Goal: Task Accomplishment & Management: Use online tool/utility

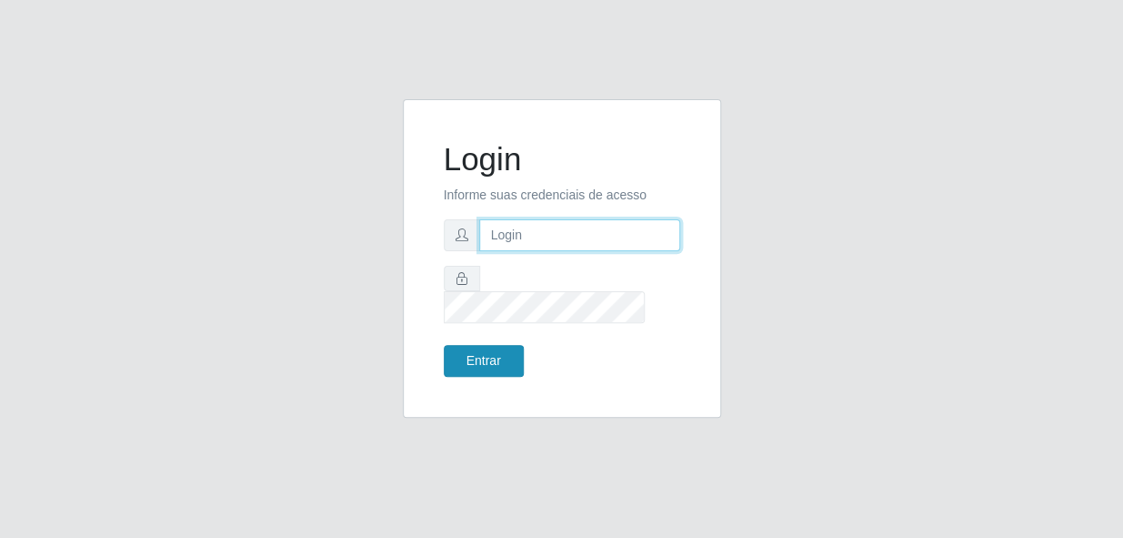
type input "gyovana@bemais"
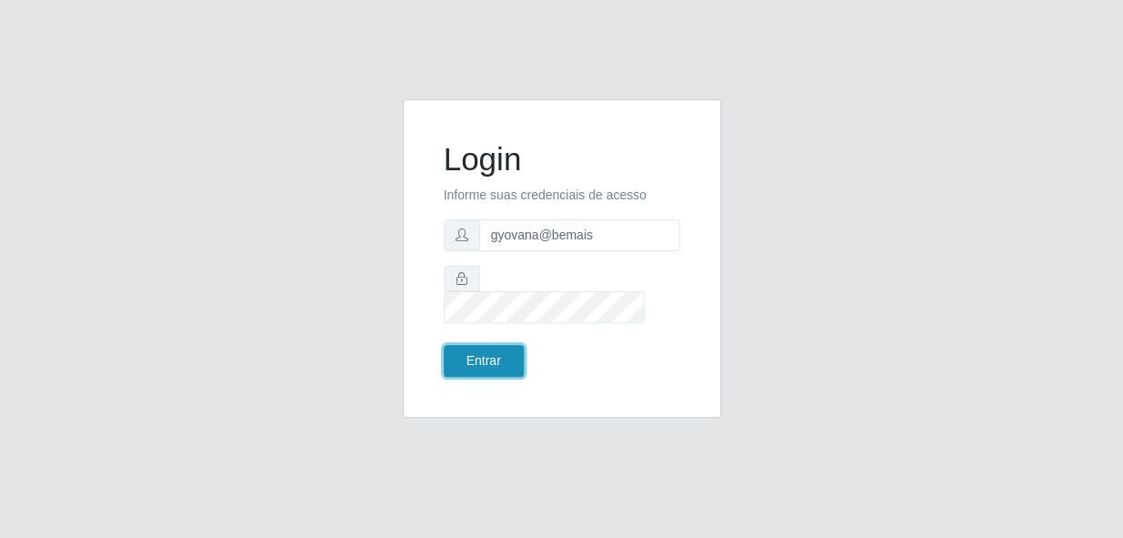
click at [498, 350] on button "Entrar" at bounding box center [484, 361] width 80 height 32
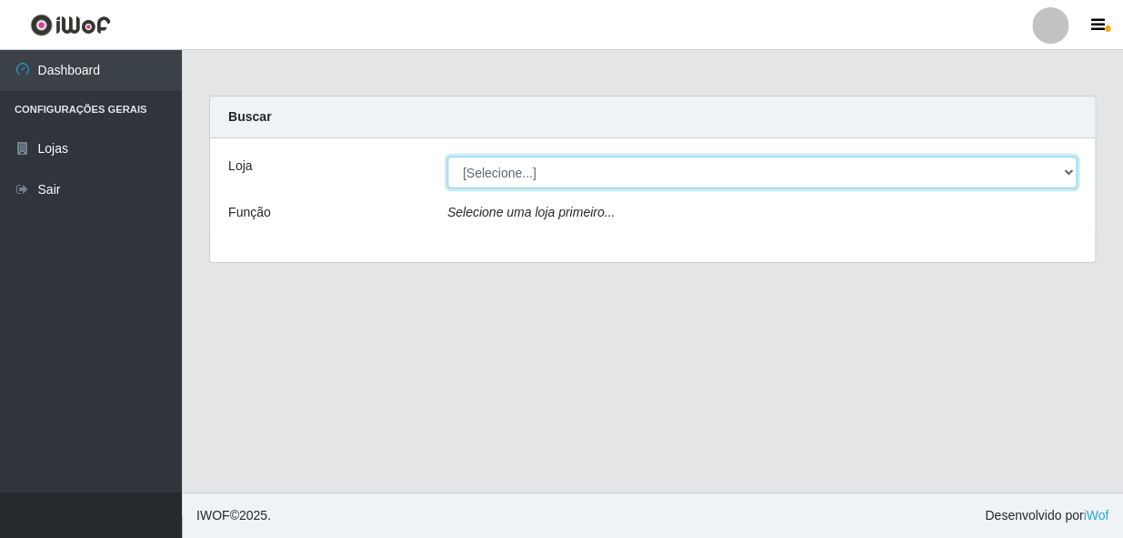
click at [716, 177] on select "[Selecione...] [PERSON_NAME]" at bounding box center [762, 172] width 629 height 32
select select "230"
click at [448, 156] on select "[Selecione...] [PERSON_NAME]" at bounding box center [762, 172] width 629 height 32
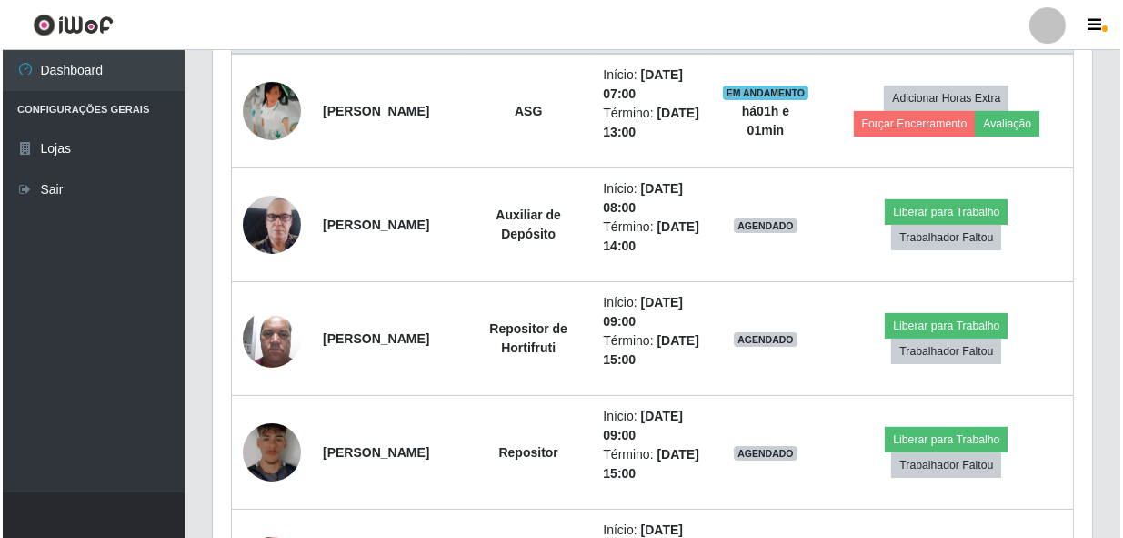
scroll to position [744, 0]
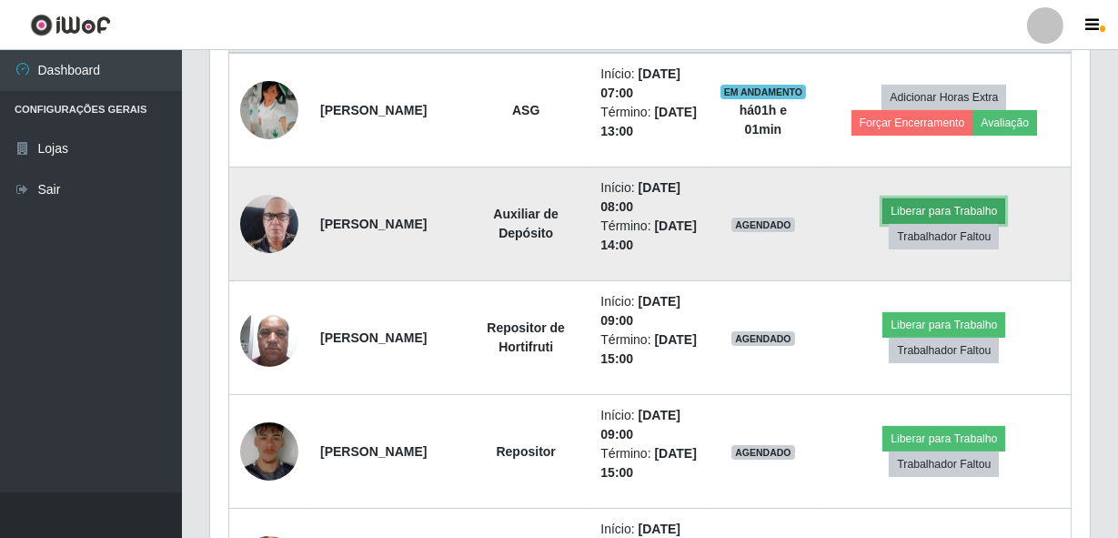
click at [942, 200] on button "Liberar para Trabalho" at bounding box center [943, 210] width 123 height 25
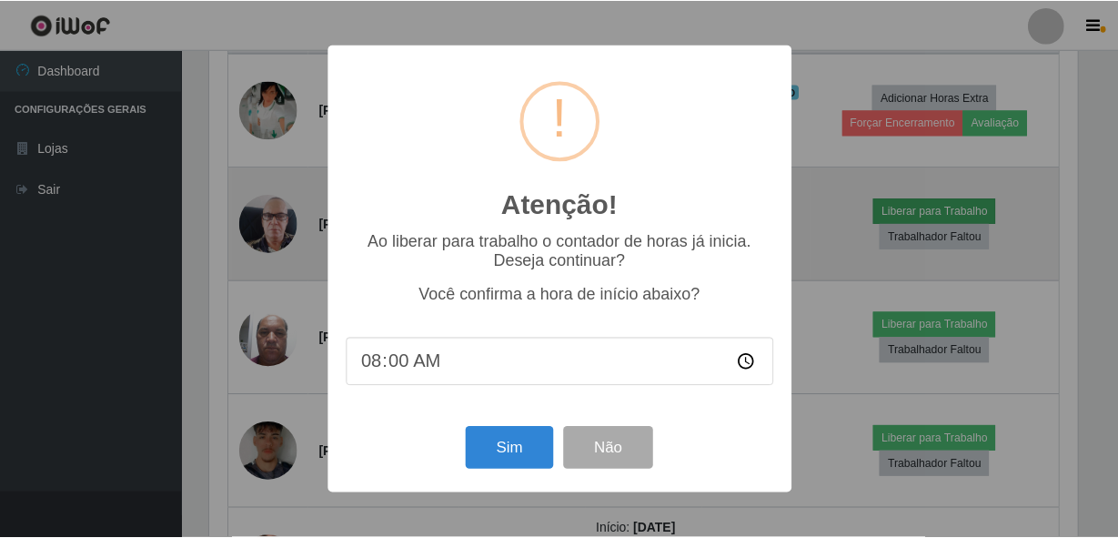
scroll to position [377, 871]
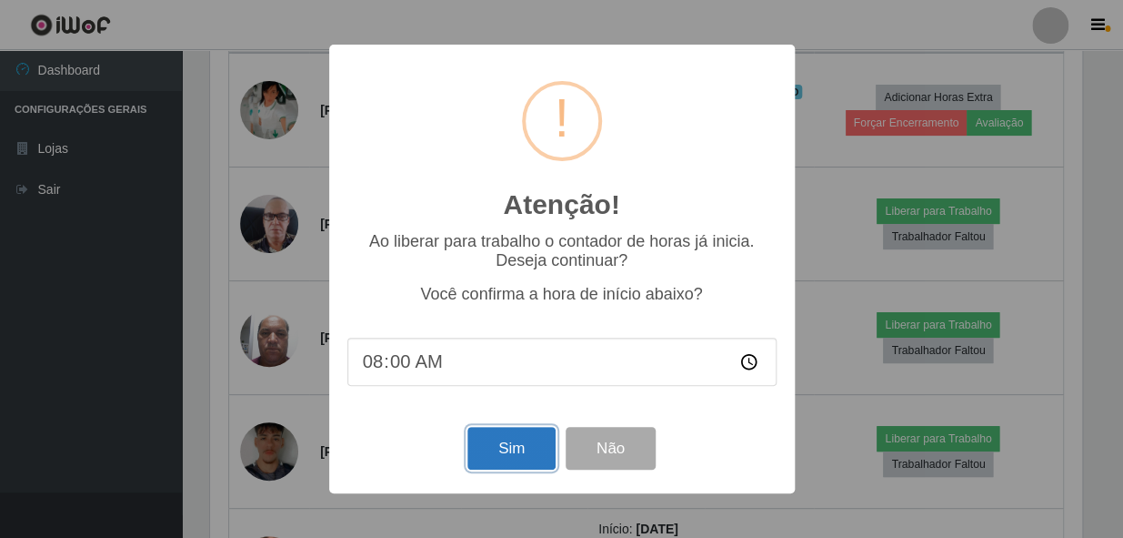
click at [520, 459] on button "Sim" at bounding box center [512, 448] width 88 height 43
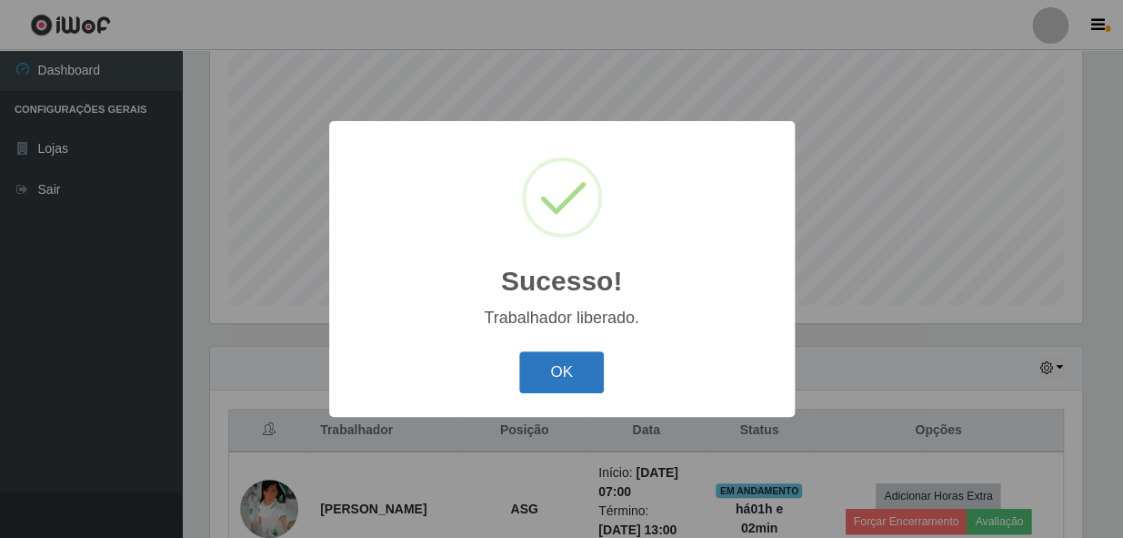
click at [582, 360] on button "OK" at bounding box center [561, 372] width 85 height 43
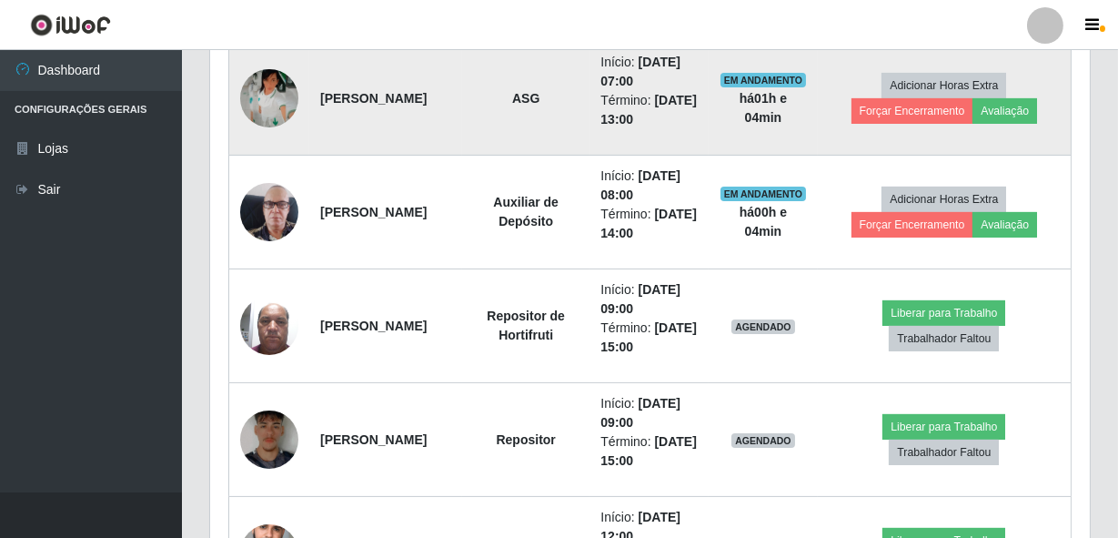
scroll to position [759, 0]
